Goal: Transaction & Acquisition: Book appointment/travel/reservation

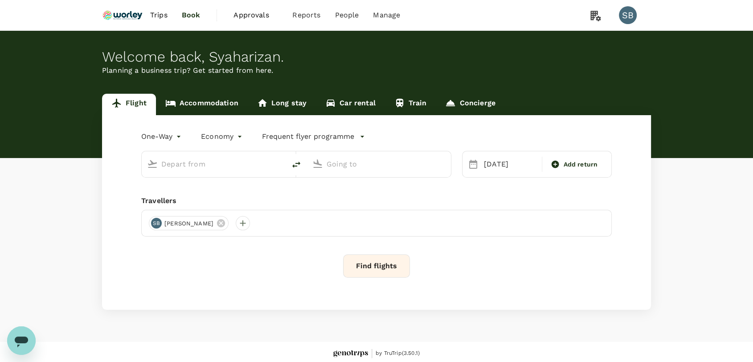
type input "premium-economy"
type input "Kuala Lumpur Intl ([GEOGRAPHIC_DATA])"
type input "London Heathrow (LHR)"
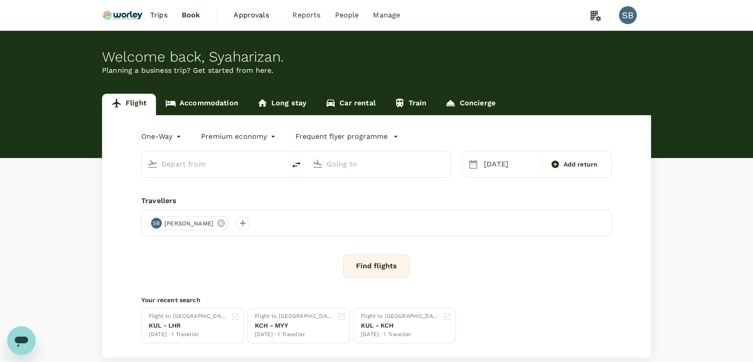
type input "Kuala Lumpur Intl ([GEOGRAPHIC_DATA])"
type input "London Heathrow (LHR)"
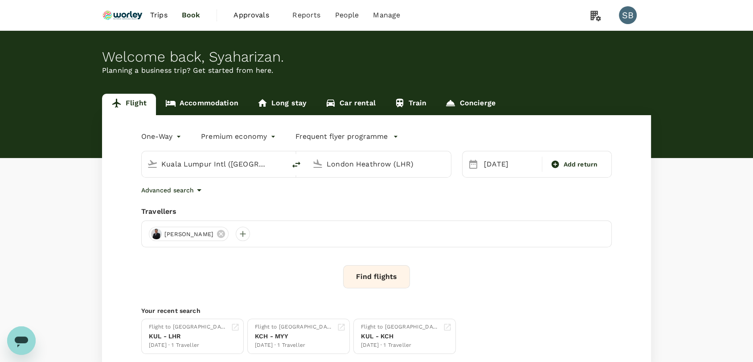
click at [153, 12] on span "Trips" at bounding box center [158, 15] width 17 height 11
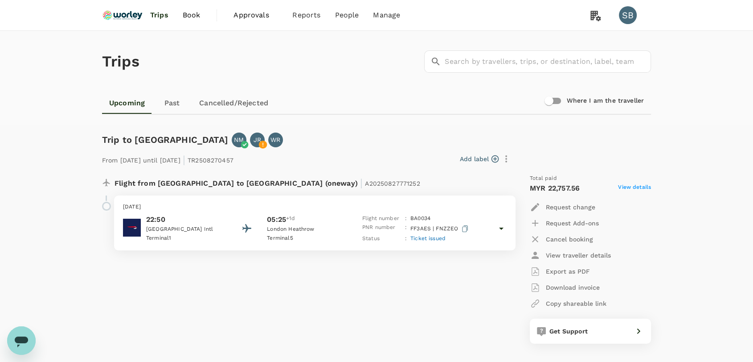
click at [114, 15] on img at bounding box center [122, 15] width 41 height 20
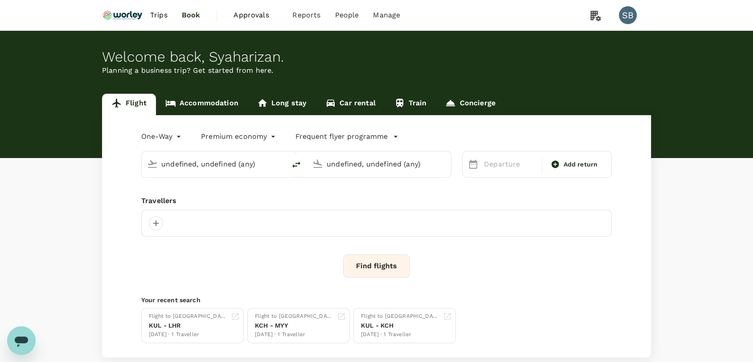
type input "Kuala Lumpur Intl ([GEOGRAPHIC_DATA])"
type input "London Heathrow (LHR)"
type input "Kuala Lumpur Intl ([GEOGRAPHIC_DATA])"
type input "London Heathrow (LHR)"
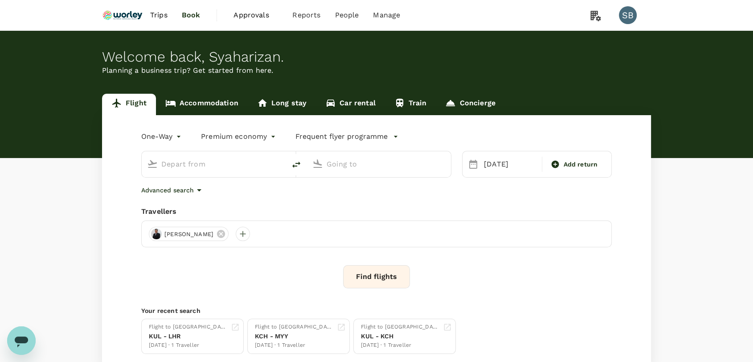
type input "Kuala Lumpur Intl ([GEOGRAPHIC_DATA])"
type input "London Heathrow (LHR)"
click at [157, 13] on span "Trips" at bounding box center [158, 15] width 17 height 11
